Goal: Task Accomplishment & Management: Use online tool/utility

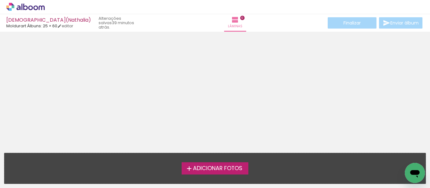
click at [224, 173] on label "Adicionar Fotos" at bounding box center [214, 169] width 67 height 12
click at [0, 0] on input "file" at bounding box center [0, 0] width 0 height 0
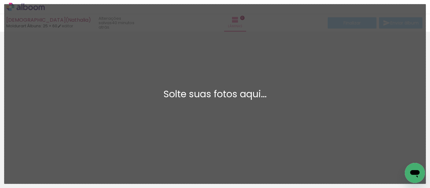
click at [221, 84] on div "Adicionar Fotos Solte suas fotos aqui..." at bounding box center [214, 94] width 421 height 180
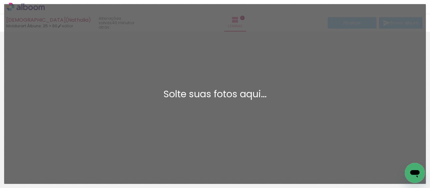
click at [168, 133] on div "Adicionar Fotos Solte suas fotos aqui..." at bounding box center [214, 94] width 421 height 180
click at [192, 107] on div "Adicionar Fotos Solte suas fotos aqui..." at bounding box center [214, 94] width 421 height 180
click at [219, 105] on div "Adicionar Fotos Solte suas fotos aqui..." at bounding box center [214, 94] width 421 height 180
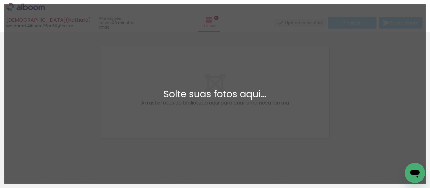
scroll to position [8, 0]
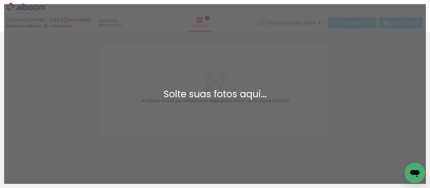
click at [152, 79] on div "Adicionar Fotos Solte suas fotos aqui..." at bounding box center [214, 94] width 421 height 180
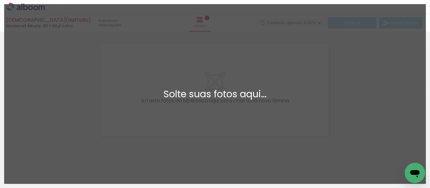
click at [197, 80] on div "Adicionar Fotos Solte suas fotos aqui..." at bounding box center [214, 94] width 421 height 180
click at [251, 103] on div "Adicionar Fotos Solte suas fotos aqui..." at bounding box center [214, 94] width 421 height 180
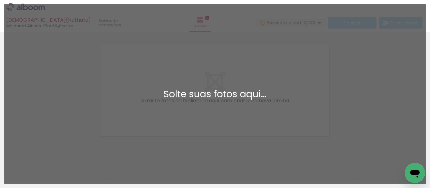
click at [141, 72] on div "Adicionar Fotos Solte suas fotos aqui..." at bounding box center [214, 94] width 421 height 180
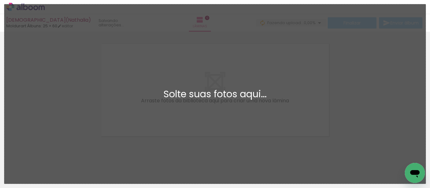
click at [174, 78] on div "Adicionar Fotos Solte suas fotos aqui..." at bounding box center [214, 94] width 421 height 180
click at [194, 120] on div "Adicionar Fotos Solte suas fotos aqui..." at bounding box center [214, 94] width 421 height 180
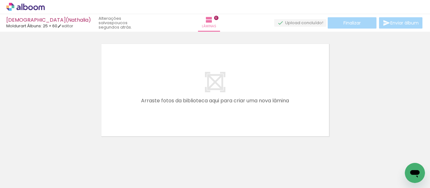
click at [11, 178] on iron-icon at bounding box center [9, 180] width 8 height 8
click at [0, 0] on input "file" at bounding box center [0, 0] width 0 height 0
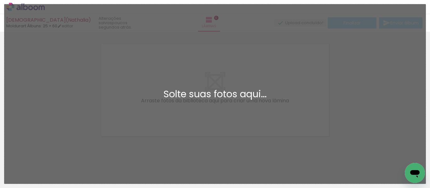
click at [156, 100] on div "Adicionar Fotos Solte suas fotos aqui..." at bounding box center [214, 94] width 421 height 180
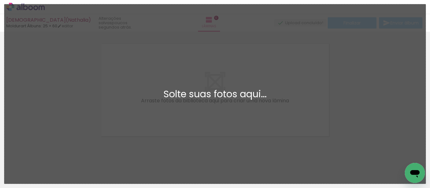
click at [145, 100] on div "Adicionar Fotos Solte suas fotos aqui..." at bounding box center [214, 94] width 421 height 180
click at [247, 61] on div "Adicionar Fotos Solte suas fotos aqui..." at bounding box center [214, 94] width 421 height 180
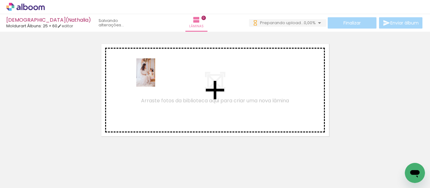
drag, startPoint x: 68, startPoint y: 165, endPoint x: 155, endPoint y: 77, distance: 123.6
click at [155, 77] on quentale-workspace at bounding box center [215, 94] width 430 height 188
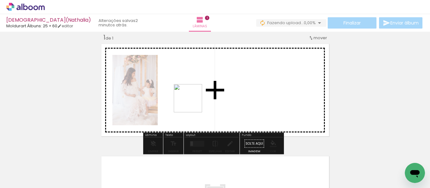
drag, startPoint x: 169, startPoint y: 167, endPoint x: 192, endPoint y: 103, distance: 67.8
click at [192, 103] on quentale-workspace at bounding box center [215, 94] width 430 height 188
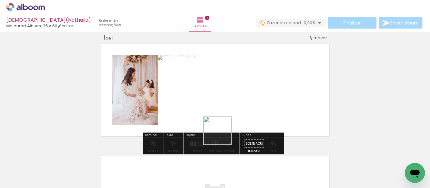
drag, startPoint x: 210, startPoint y: 174, endPoint x: 237, endPoint y: 157, distance: 32.3
click at [242, 99] on quentale-workspace at bounding box center [215, 94] width 430 height 188
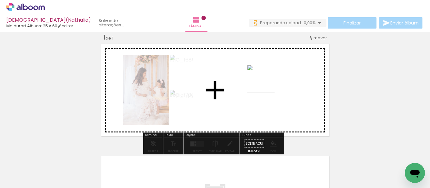
drag, startPoint x: 241, startPoint y: 169, endPoint x: 265, endPoint y: 84, distance: 88.3
click at [265, 84] on quentale-workspace at bounding box center [215, 94] width 430 height 188
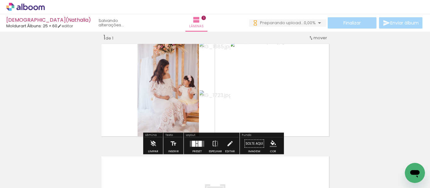
click at [205, 141] on paper-button "Preset" at bounding box center [197, 146] width 20 height 16
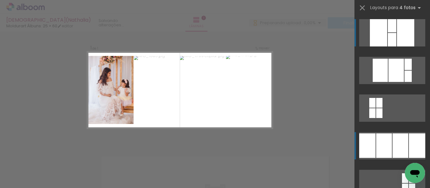
click at [392, 138] on div at bounding box center [400, 146] width 16 height 25
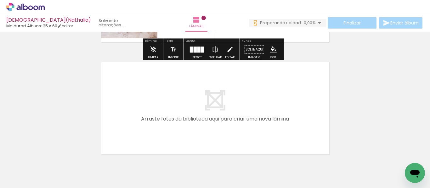
scroll to position [132, 0]
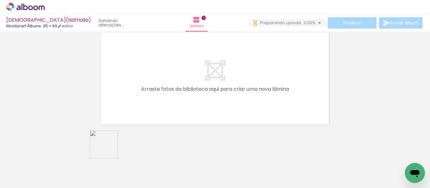
drag, startPoint x: 101, startPoint y: 166, endPoint x: 130, endPoint y: 96, distance: 75.9
click at [130, 96] on quentale-workspace at bounding box center [215, 94] width 430 height 188
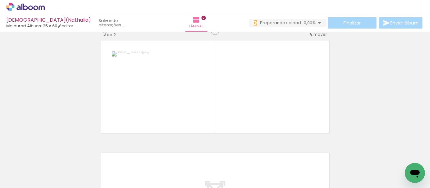
scroll to position [121, 0]
drag, startPoint x: 138, startPoint y: 158, endPoint x: 181, endPoint y: 95, distance: 76.7
click at [181, 95] on quentale-workspace at bounding box center [215, 94] width 430 height 188
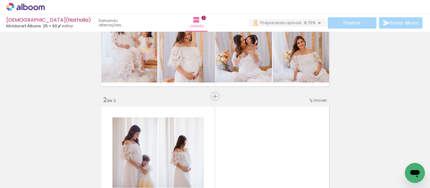
scroll to position [58, 0]
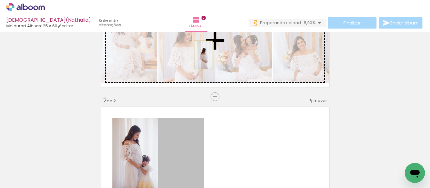
drag, startPoint x: 187, startPoint y: 145, endPoint x: 201, endPoint y: 55, distance: 90.9
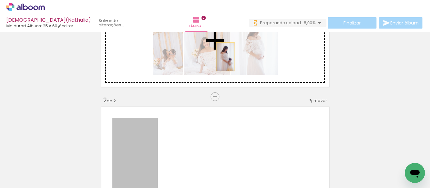
drag, startPoint x: 141, startPoint y: 143, endPoint x: 223, endPoint y: 57, distance: 119.0
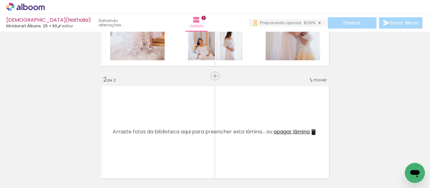
scroll to position [89, 0]
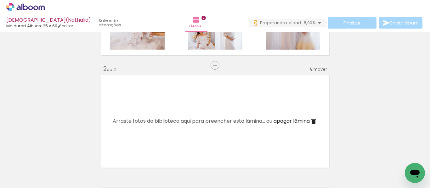
drag, startPoint x: 190, startPoint y: 164, endPoint x: 209, endPoint y: 159, distance: 19.9
click at [194, 107] on quentale-workspace at bounding box center [215, 94] width 430 height 188
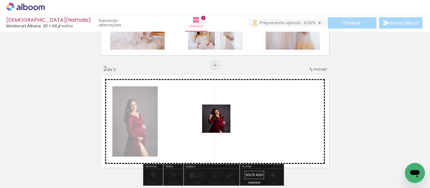
drag, startPoint x: 221, startPoint y: 163, endPoint x: 220, endPoint y: 120, distance: 43.4
click at [220, 120] on quentale-workspace at bounding box center [215, 94] width 430 height 188
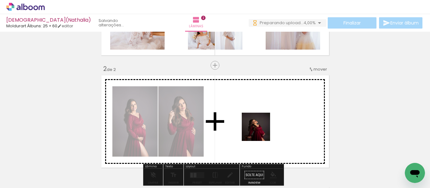
drag, startPoint x: 260, startPoint y: 132, endPoint x: 299, endPoint y: 167, distance: 52.8
click at [260, 119] on quentale-workspace at bounding box center [215, 94] width 430 height 188
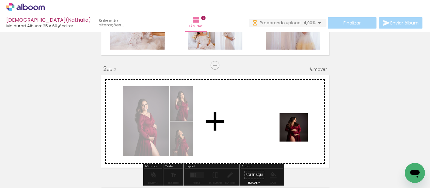
drag, startPoint x: 298, startPoint y: 132, endPoint x: 288, endPoint y: 104, distance: 30.1
click at [291, 102] on quentale-workspace at bounding box center [215, 94] width 430 height 188
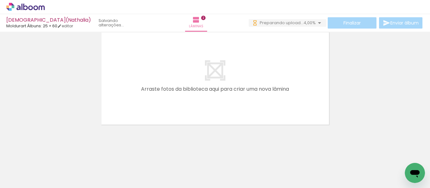
scroll to position [214, 0]
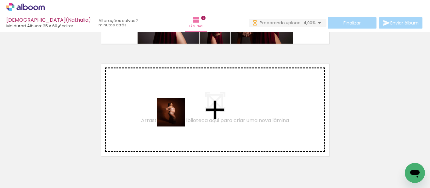
drag, startPoint x: 186, startPoint y: 171, endPoint x: 218, endPoint y: 168, distance: 31.6
click at [175, 117] on quentale-workspace at bounding box center [215, 94] width 430 height 188
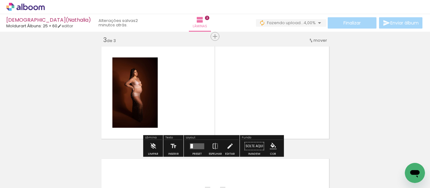
scroll to position [233, 0]
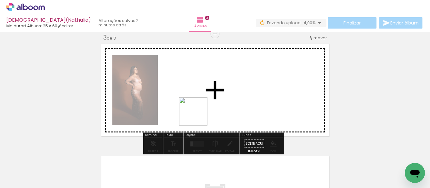
drag, startPoint x: 203, startPoint y: 128, endPoint x: 196, endPoint y: 106, distance: 22.4
click at [196, 106] on quentale-workspace at bounding box center [215, 94] width 430 height 188
drag, startPoint x: 325, startPoint y: 166, endPoint x: 258, endPoint y: 94, distance: 98.6
click at [267, 93] on quentale-workspace at bounding box center [215, 94] width 430 height 188
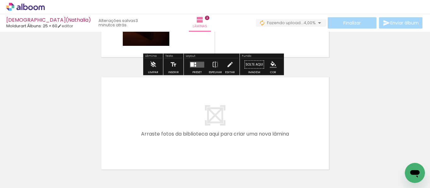
scroll to position [328, 0]
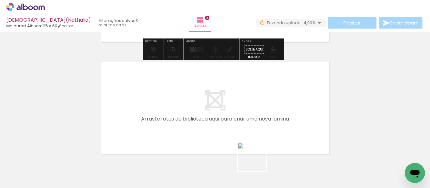
drag, startPoint x: 256, startPoint y: 162, endPoint x: 277, endPoint y: 156, distance: 21.8
click at [229, 103] on quentale-workspace at bounding box center [215, 94] width 430 height 188
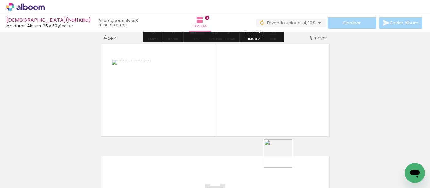
drag, startPoint x: 283, startPoint y: 161, endPoint x: 256, endPoint y: 82, distance: 83.0
click at [256, 82] on quentale-workspace at bounding box center [215, 94] width 430 height 188
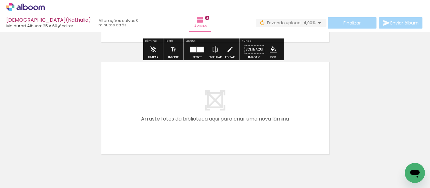
scroll to position [0, 350]
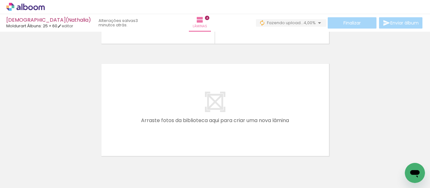
drag, startPoint x: 250, startPoint y: 175, endPoint x: 272, endPoint y: 159, distance: 27.3
click at [238, 115] on quentale-workspace at bounding box center [215, 94] width 430 height 188
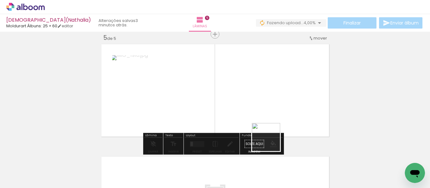
drag, startPoint x: 275, startPoint y: 161, endPoint x: 303, endPoint y: 162, distance: 28.6
click at [251, 107] on quentale-workspace at bounding box center [215, 94] width 430 height 188
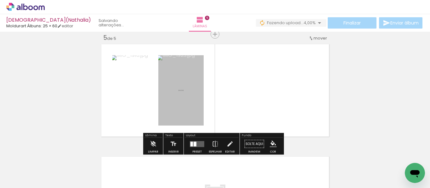
scroll to position [458, 0]
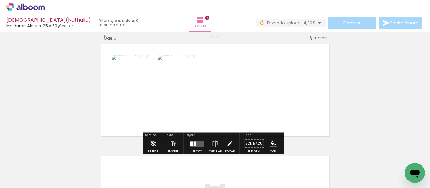
drag, startPoint x: 309, startPoint y: 163, endPoint x: 338, endPoint y: 156, distance: 29.5
click at [272, 110] on quentale-workspace at bounding box center [215, 94] width 430 height 188
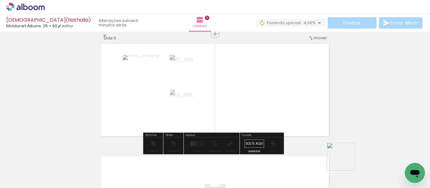
drag, startPoint x: 345, startPoint y: 162, endPoint x: 292, endPoint y: 97, distance: 83.5
click at [292, 97] on quentale-workspace at bounding box center [215, 94] width 430 height 188
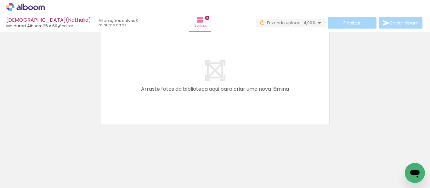
scroll to position [551, 0]
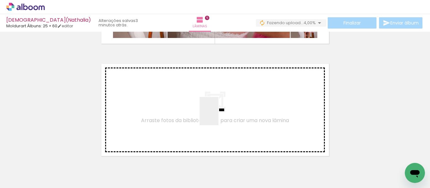
drag, startPoint x: 229, startPoint y: 167, endPoint x: 214, endPoint y: 108, distance: 60.3
click at [214, 108] on quentale-workspace at bounding box center [215, 94] width 430 height 188
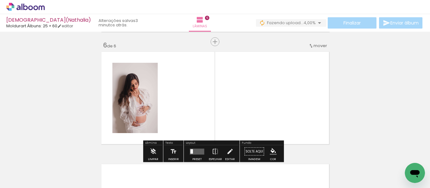
scroll to position [571, 0]
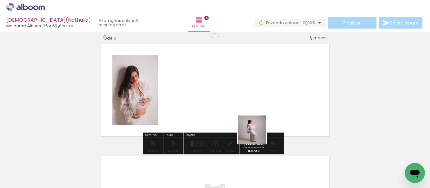
drag, startPoint x: 266, startPoint y: 168, endPoint x: 305, endPoint y: 171, distance: 39.7
click at [251, 112] on quentale-workspace at bounding box center [215, 94] width 430 height 188
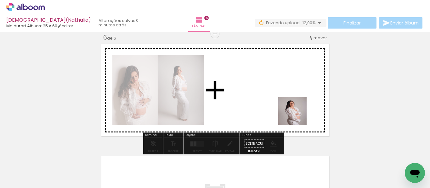
drag, startPoint x: 305, startPoint y: 171, endPoint x: 291, endPoint y: 106, distance: 67.1
click at [291, 106] on quentale-workspace at bounding box center [215, 94] width 430 height 188
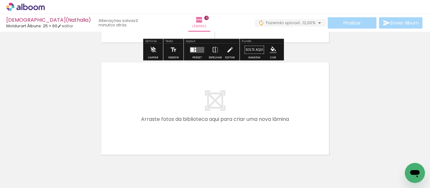
scroll to position [665, 0]
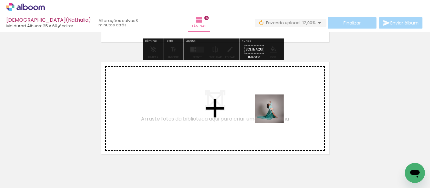
drag, startPoint x: 330, startPoint y: 169, endPoint x: 274, endPoint y: 114, distance: 78.9
click at [274, 114] on quentale-workspace at bounding box center [215, 94] width 430 height 188
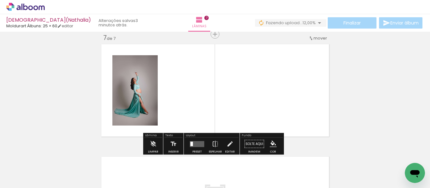
scroll to position [684, 0]
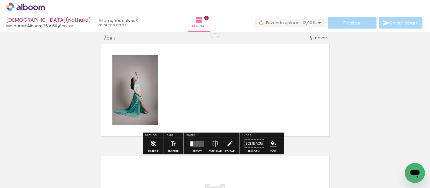
drag, startPoint x: 338, startPoint y: 170, endPoint x: 295, endPoint y: 118, distance: 67.7
click at [269, 99] on quentale-workspace at bounding box center [215, 94] width 430 height 188
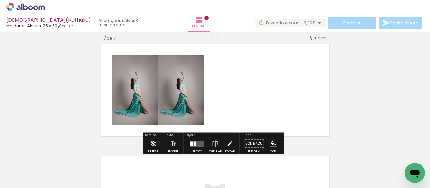
drag, startPoint x: 372, startPoint y: 163, endPoint x: 378, endPoint y: 148, distance: 16.8
click at [290, 106] on quentale-workspace at bounding box center [215, 94] width 430 height 188
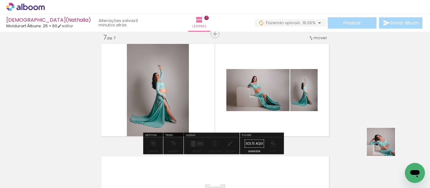
drag, startPoint x: 395, startPoint y: 153, endPoint x: 274, endPoint y: 100, distance: 132.0
click at [274, 100] on quentale-workspace at bounding box center [215, 94] width 430 height 188
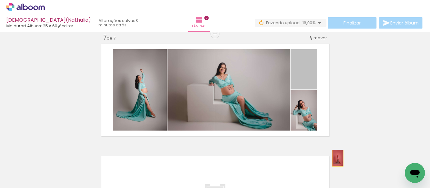
drag, startPoint x: 301, startPoint y: 81, endPoint x: 335, endPoint y: 158, distance: 84.1
click at [335, 158] on quentale-workspace at bounding box center [215, 94] width 430 height 188
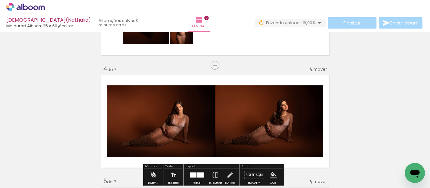
scroll to position [283, 0]
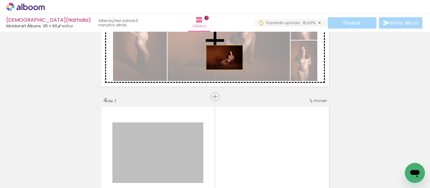
drag, startPoint x: 190, startPoint y: 137, endPoint x: 226, endPoint y: 55, distance: 89.6
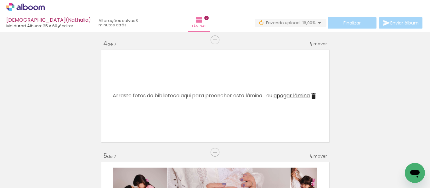
scroll to position [346, 0]
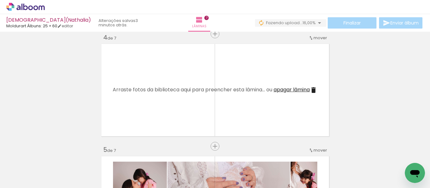
click at [285, 92] on span "apagar lâmina" at bounding box center [291, 89] width 36 height 7
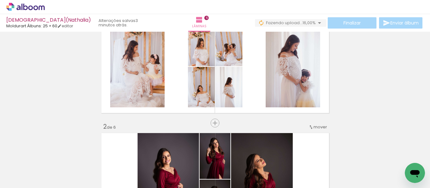
scroll to position [0, 0]
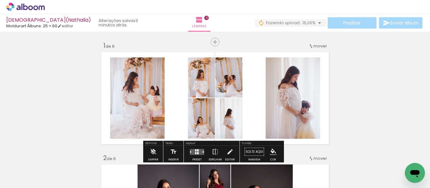
click at [29, 183] on span "Adicionar Fotos" at bounding box center [22, 179] width 19 height 7
click at [0, 0] on input "file" at bounding box center [0, 0] width 0 height 0
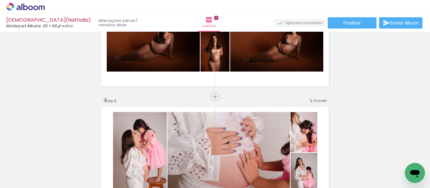
click at [37, 9] on icon at bounding box center [25, 7] width 38 height 8
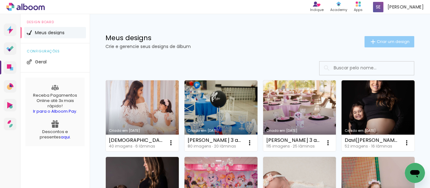
click at [374, 36] on paper-button "Criar um design" at bounding box center [389, 41] width 50 height 11
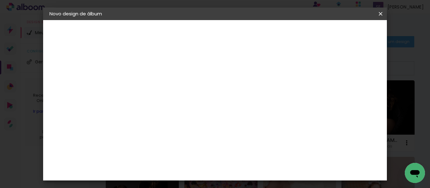
click at [152, 89] on div at bounding box center [152, 89] width 0 height 1
type input "Maria"
type paper-input "Maria"
click at [217, 35] on paper-button "Avançar" at bounding box center [201, 33] width 31 height 11
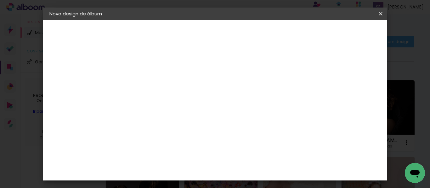
click at [270, 33] on paper-button "Avançar" at bounding box center [254, 33] width 31 height 11
click at [177, 105] on input "text" at bounding box center [164, 110] width 25 height 10
click at [244, 102] on paper-item "Premium" at bounding box center [256, 104] width 126 height 13
type input "Premium"
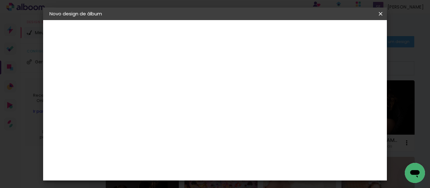
scroll to position [63, 0]
click at [195, 133] on span "25 × 60" at bounding box center [179, 141] width 29 height 17
click at [0, 0] on slot "Avançar" at bounding box center [0, 0] width 0 height 0
click at [254, 36] on span "Iniciar design" at bounding box center [247, 35] width 14 height 9
